Goal: Task Accomplishment & Management: Use online tool/utility

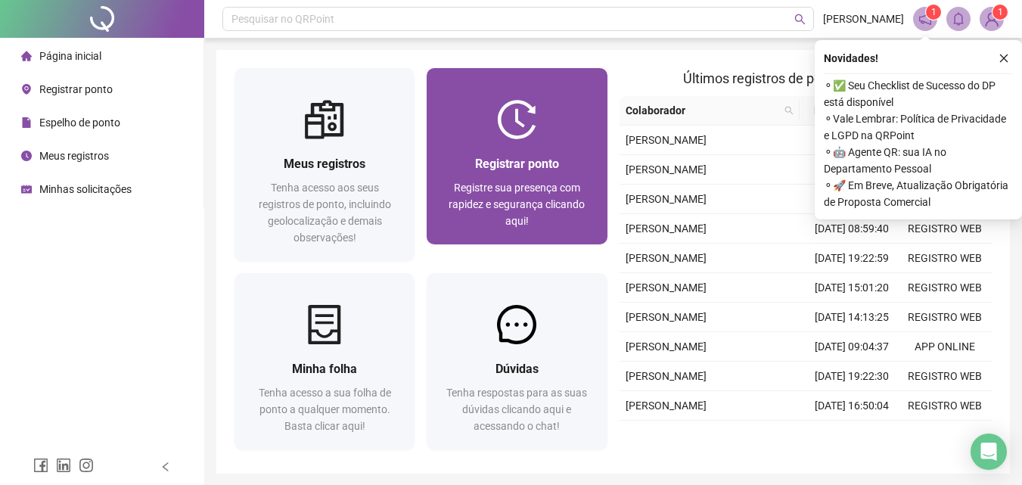
click at [545, 113] on div at bounding box center [517, 119] width 180 height 39
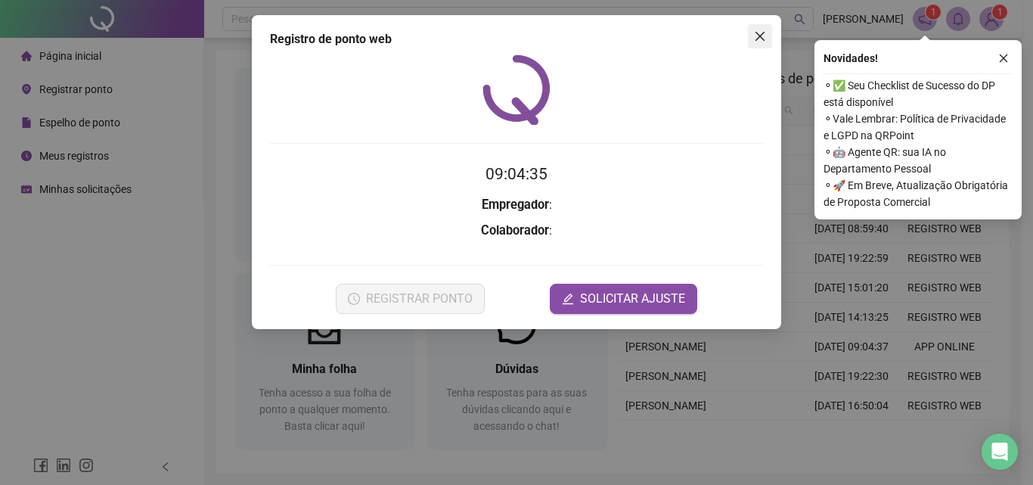
click at [758, 42] on icon "close" at bounding box center [760, 36] width 12 height 12
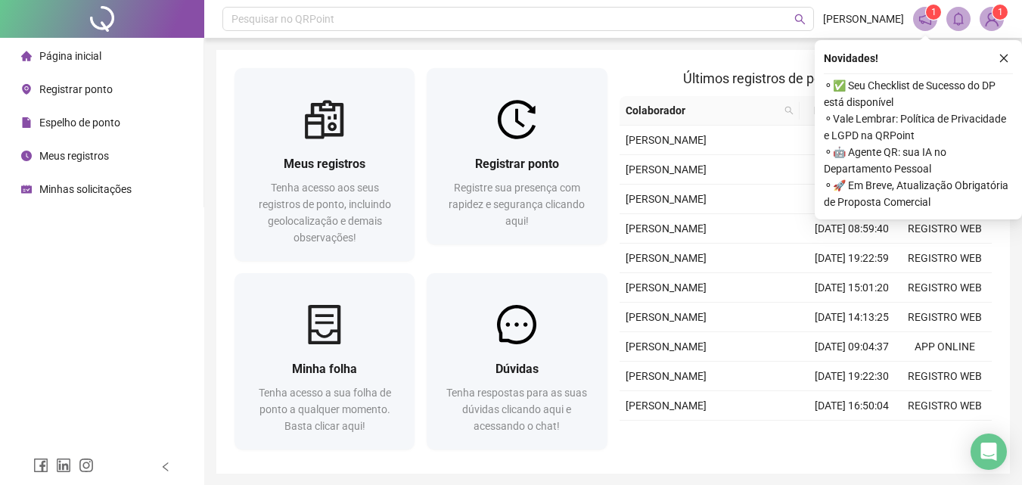
click at [1010, 62] on button "button" at bounding box center [1004, 58] width 18 height 18
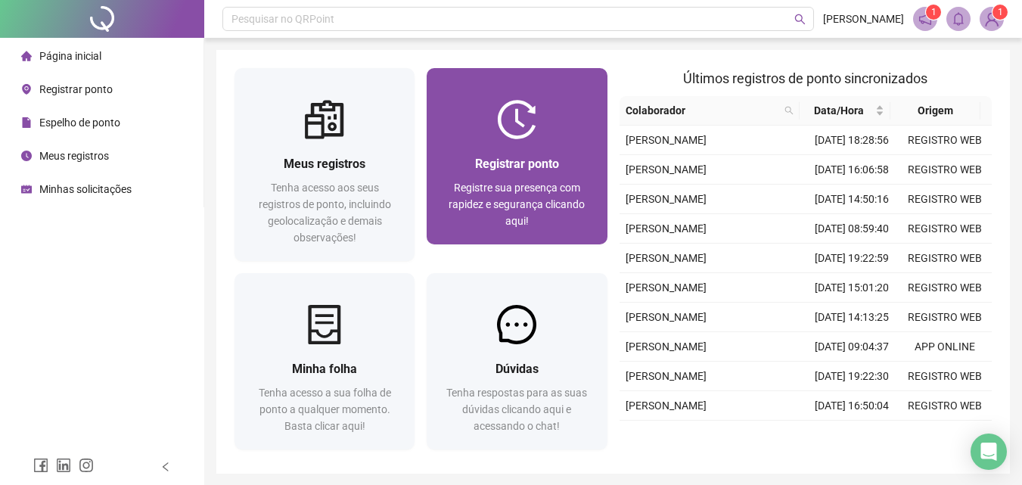
click at [567, 149] on div "Registrar ponto Registre sua presença com rapidez e segurança clicando aqui!" at bounding box center [517, 191] width 180 height 105
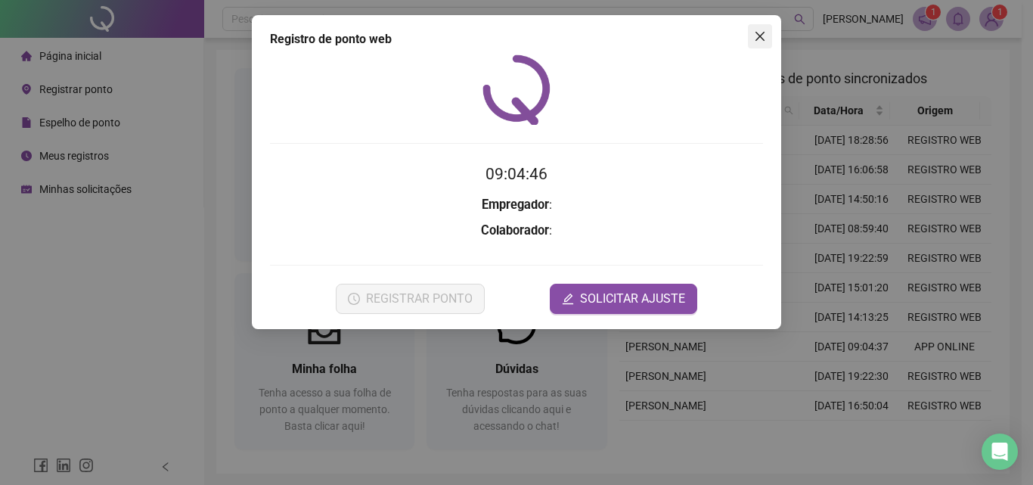
click at [763, 31] on icon "close" at bounding box center [760, 36] width 12 height 12
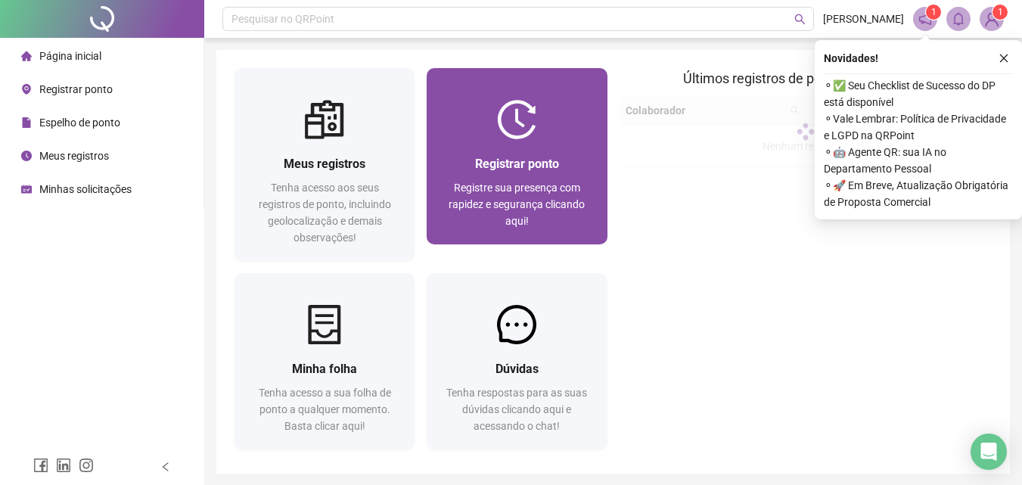
click at [529, 130] on img at bounding box center [516, 119] width 39 height 39
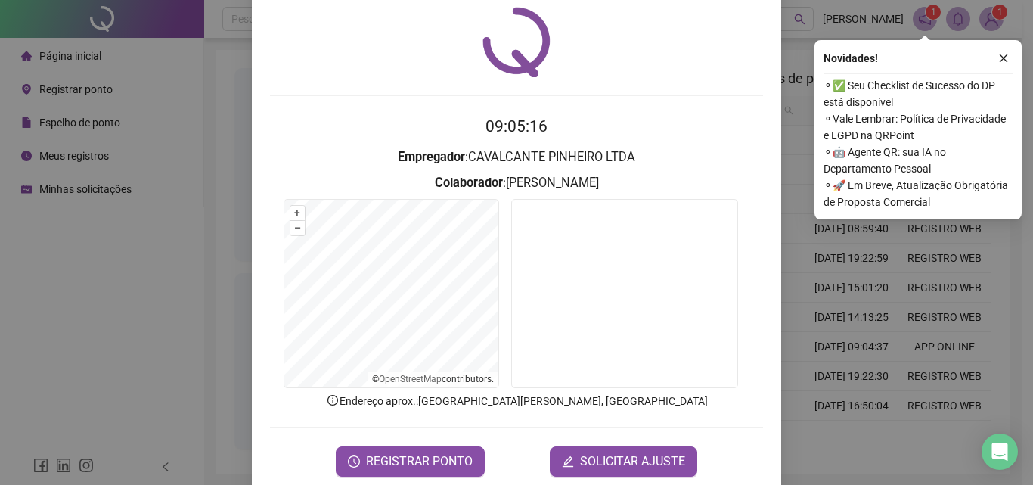
scroll to position [73, 0]
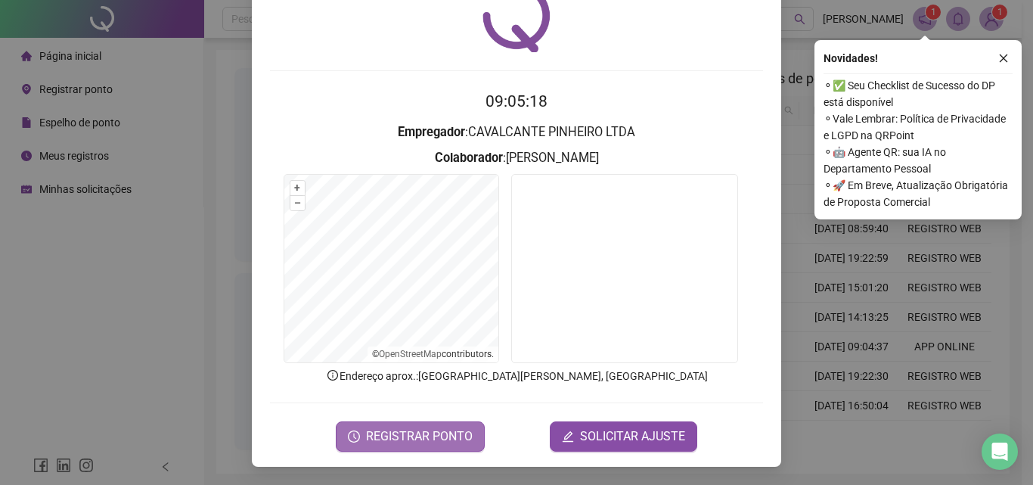
click at [393, 436] on span "REGISTRAR PONTO" at bounding box center [419, 436] width 107 height 18
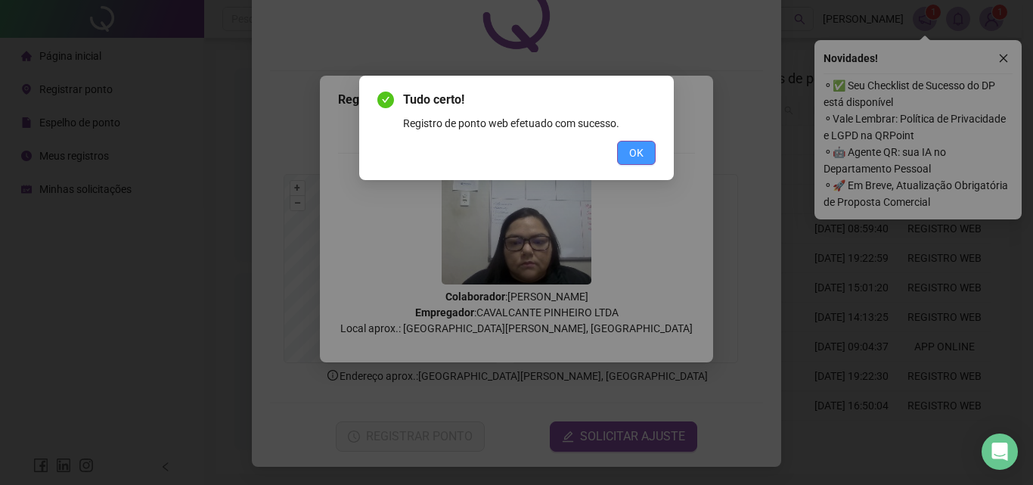
click at [643, 151] on span "OK" at bounding box center [636, 152] width 14 height 17
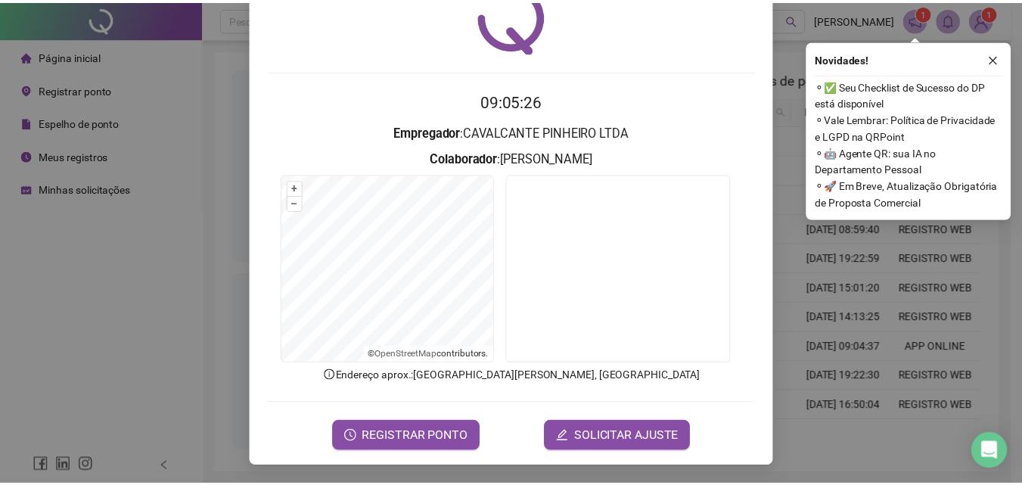
scroll to position [0, 0]
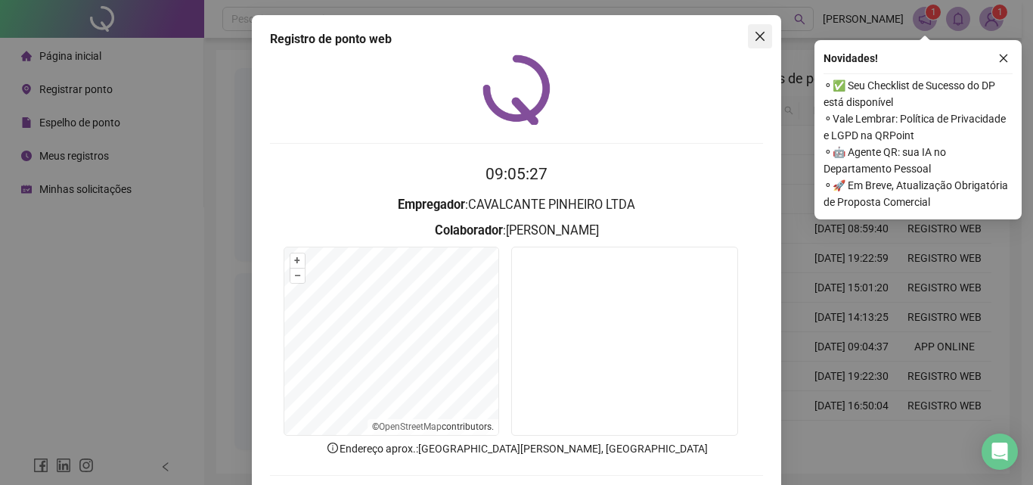
click at [756, 28] on button "Close" at bounding box center [760, 36] width 24 height 24
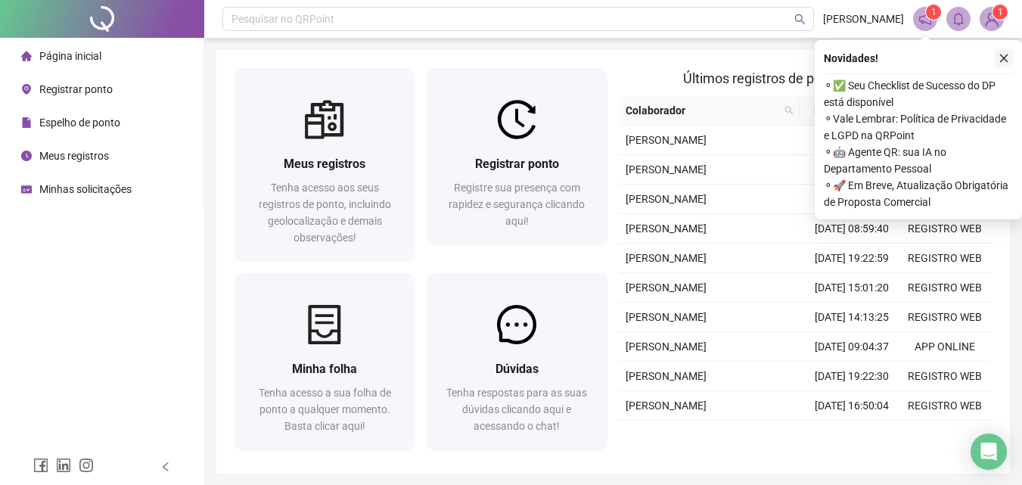
click at [1004, 57] on icon "close" at bounding box center [1003, 58] width 11 height 11
